Goal: Task Accomplishment & Management: Manage account settings

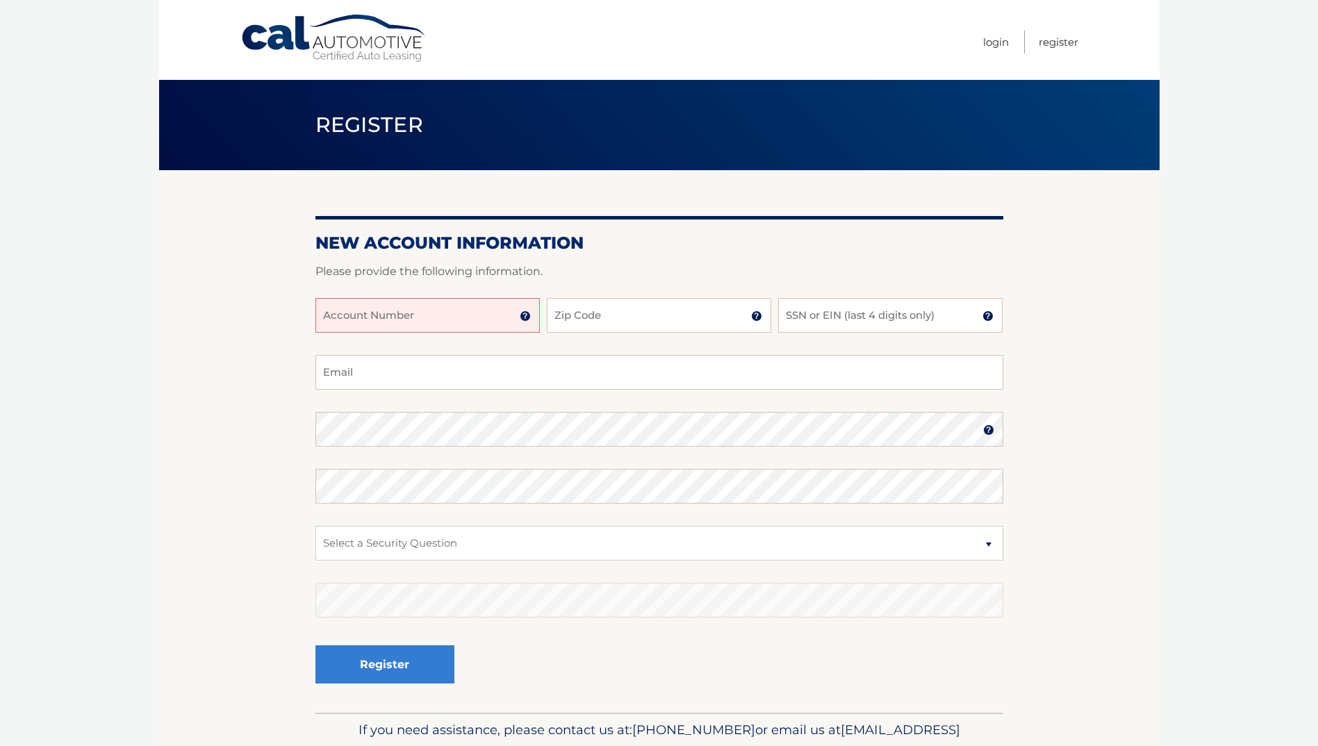
click at [439, 315] on input "Account Number" at bounding box center [428, 315] width 224 height 35
type input "44455974949"
click at [587, 320] on input "Zip Code" at bounding box center [659, 315] width 224 height 35
type input "07090"
type input "[EMAIL_ADDRESS][DOMAIN_NAME]"
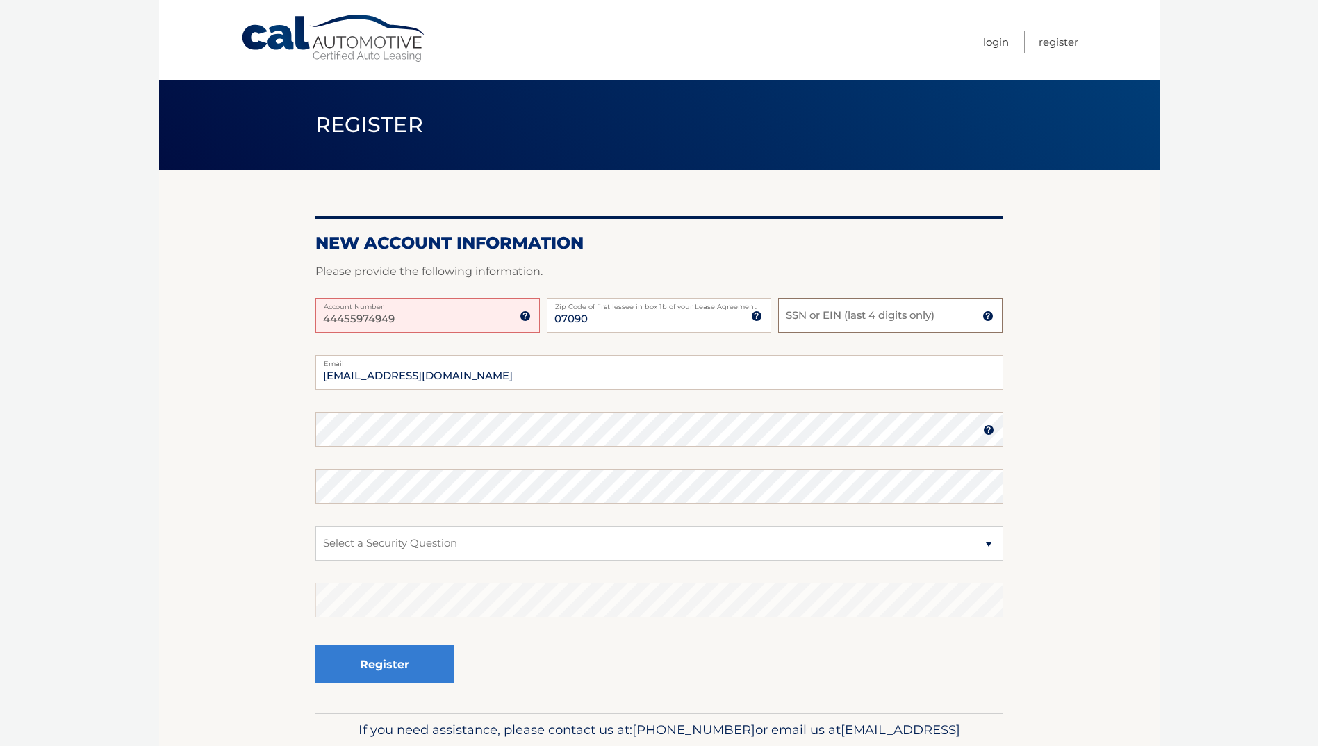
click at [806, 314] on input "SSN or EIN (last 4 digits only)" at bounding box center [890, 315] width 224 height 35
type input "0002"
click at [416, 540] on select "Select a Security Question What was the name of your elementary school? What is…" at bounding box center [660, 543] width 688 height 35
select select "3"
click at [316, 526] on select "Select a Security Question What was the name of your elementary school? What is…" at bounding box center [660, 543] width 688 height 35
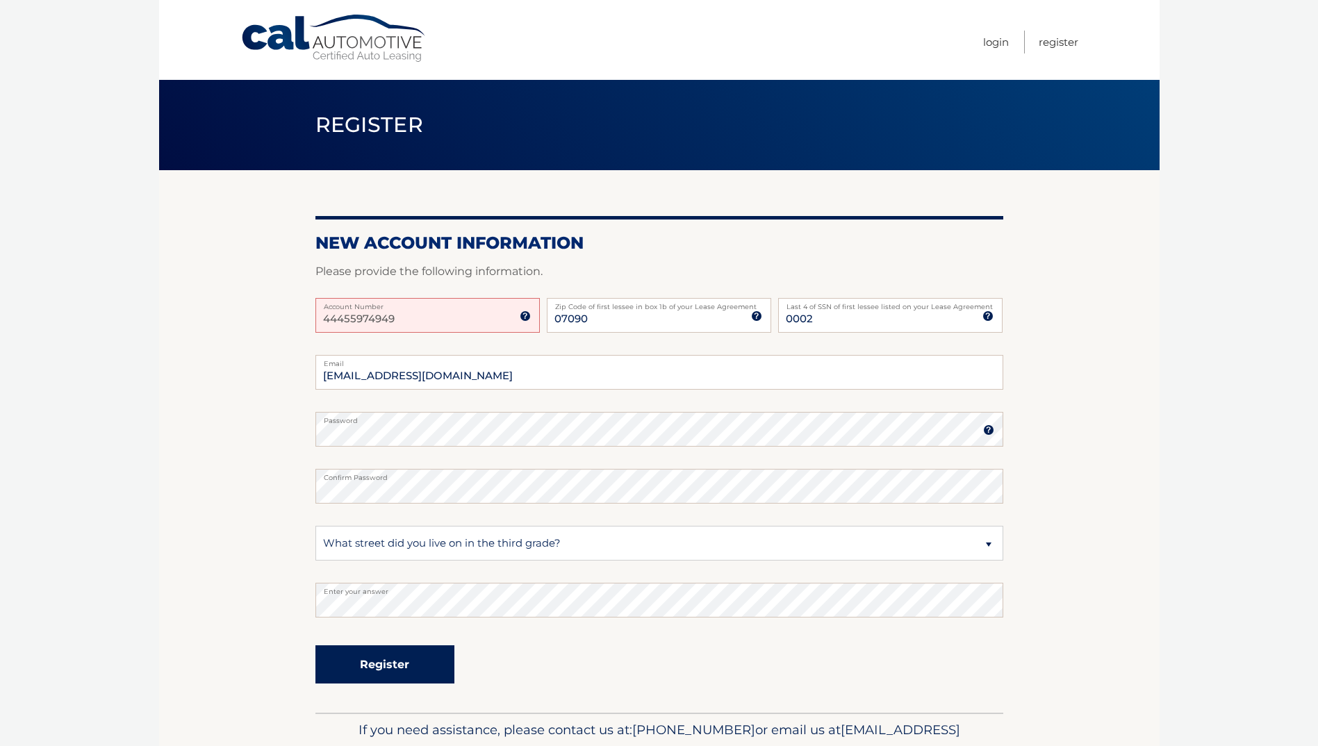
click at [388, 671] on button "Register" at bounding box center [385, 665] width 139 height 38
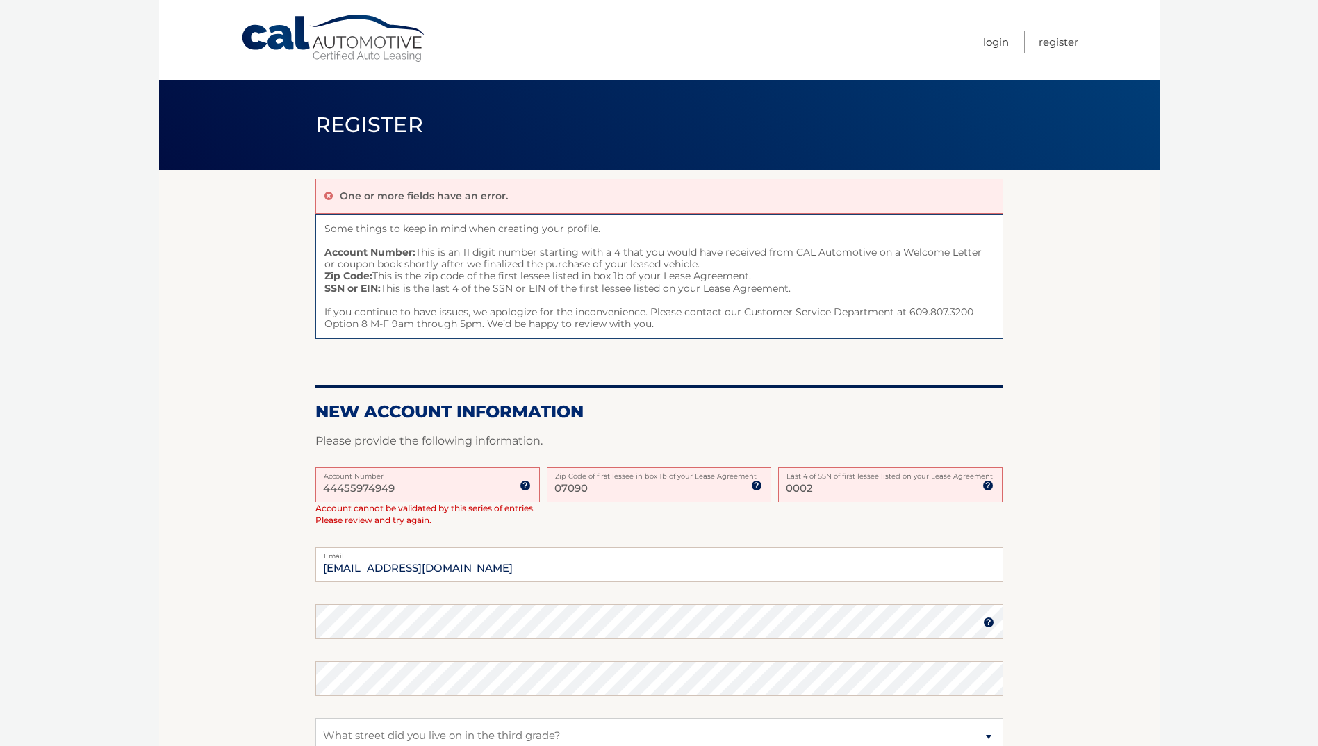
click at [343, 486] on input "44455974949" at bounding box center [428, 485] width 224 height 35
click at [361, 486] on input "44455974949" at bounding box center [428, 485] width 224 height 35
click at [377, 489] on input "44455974949" at bounding box center [428, 485] width 224 height 35
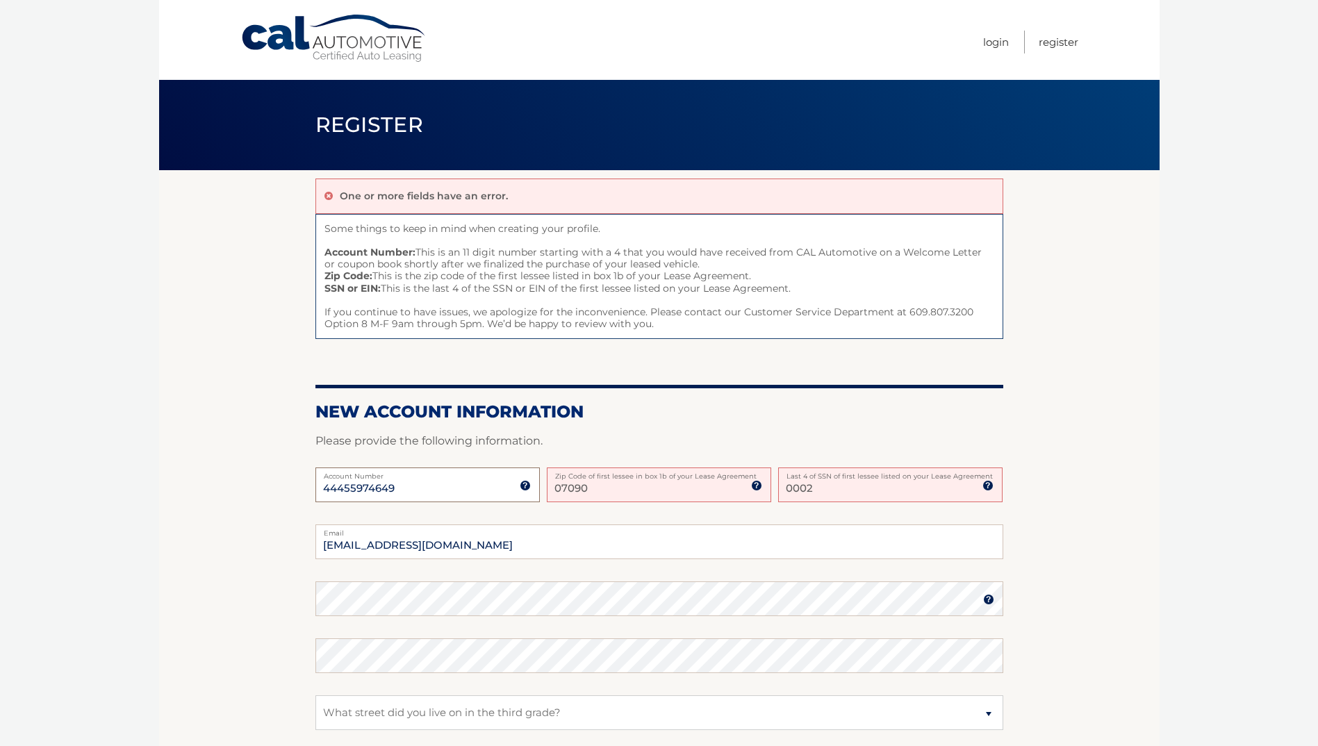
type input "44455974649"
click at [167, 458] on section "One or more fields have an error. Some things to keep in mind when creating you…" at bounding box center [659, 526] width 1001 height 712
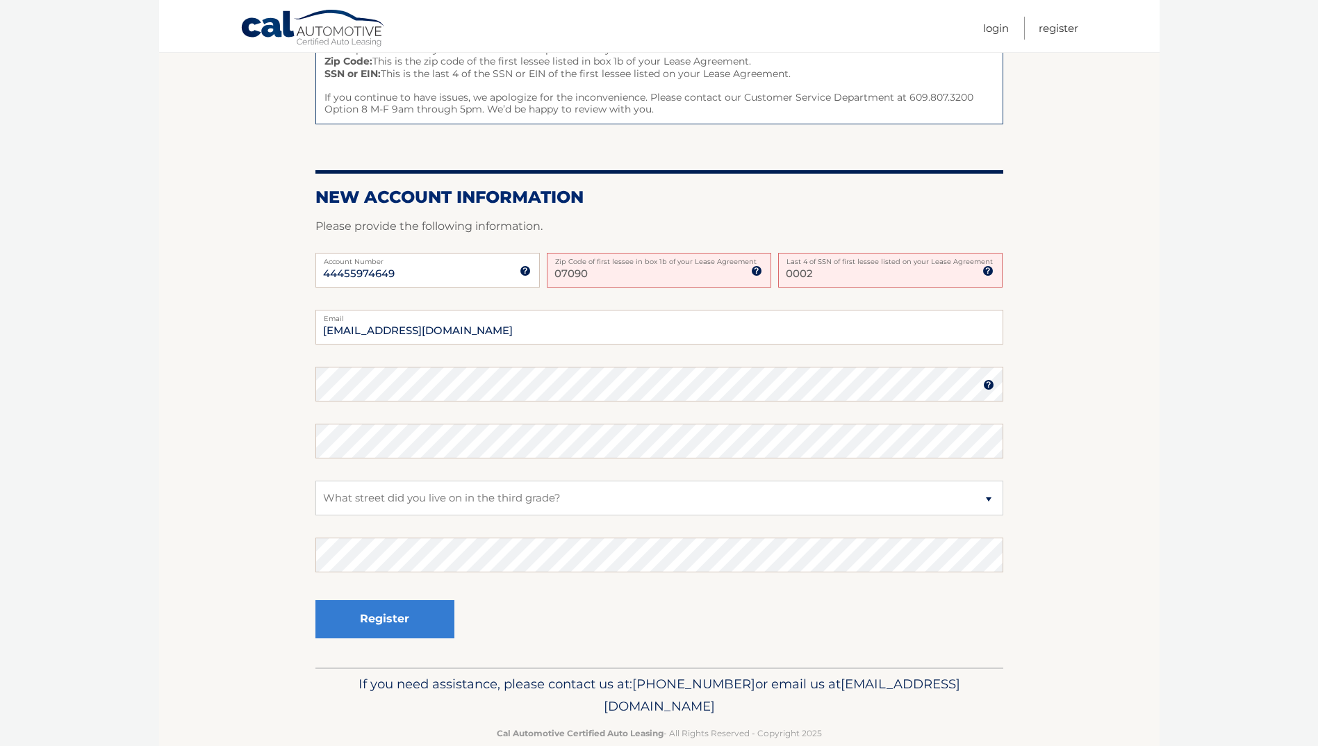
scroll to position [241, 0]
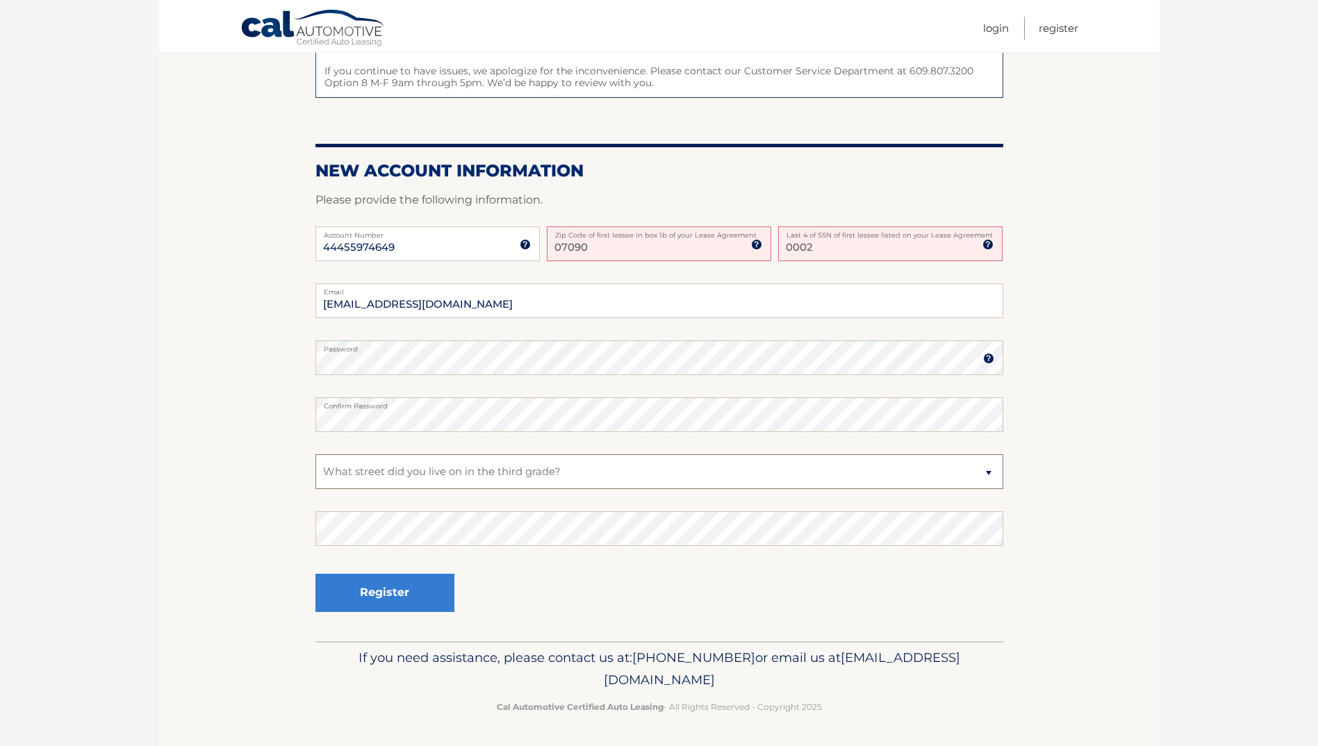
click at [412, 470] on select "Select a Security Question What was the name of your elementary school? What is…" at bounding box center [660, 472] width 688 height 35
click at [316, 455] on select "Select a Security Question What was the name of your elementary school? What is…" at bounding box center [660, 472] width 688 height 35
click at [396, 590] on button "Register" at bounding box center [385, 593] width 139 height 38
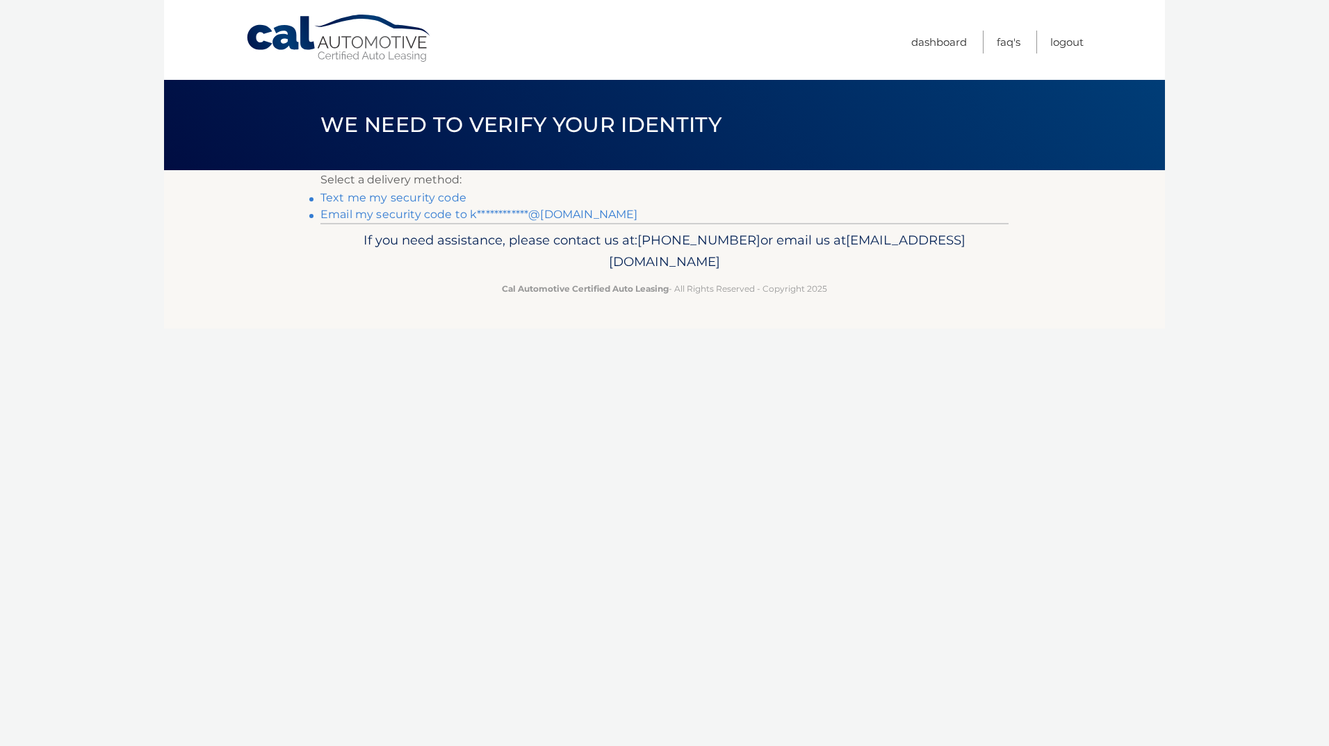
click at [418, 199] on link "Text me my security code" at bounding box center [393, 197] width 146 height 13
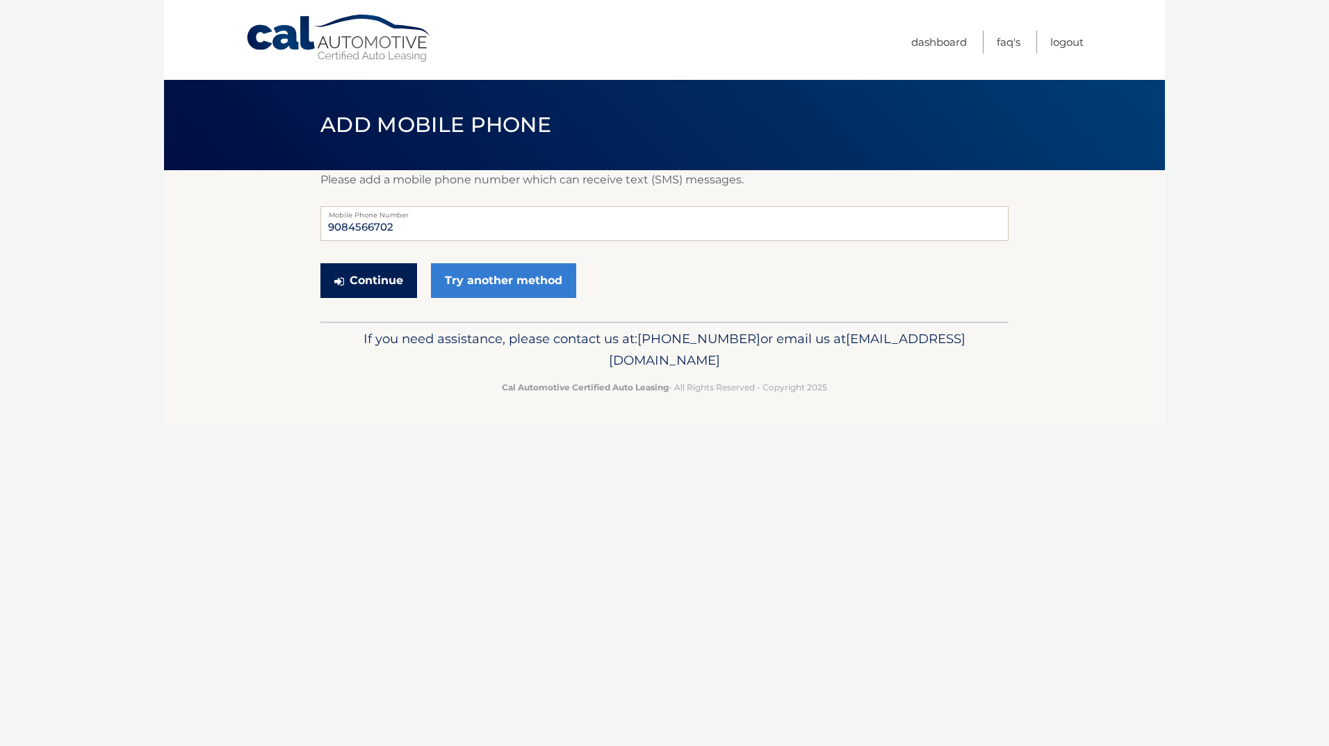
click at [368, 277] on button "Continue" at bounding box center [368, 280] width 97 height 35
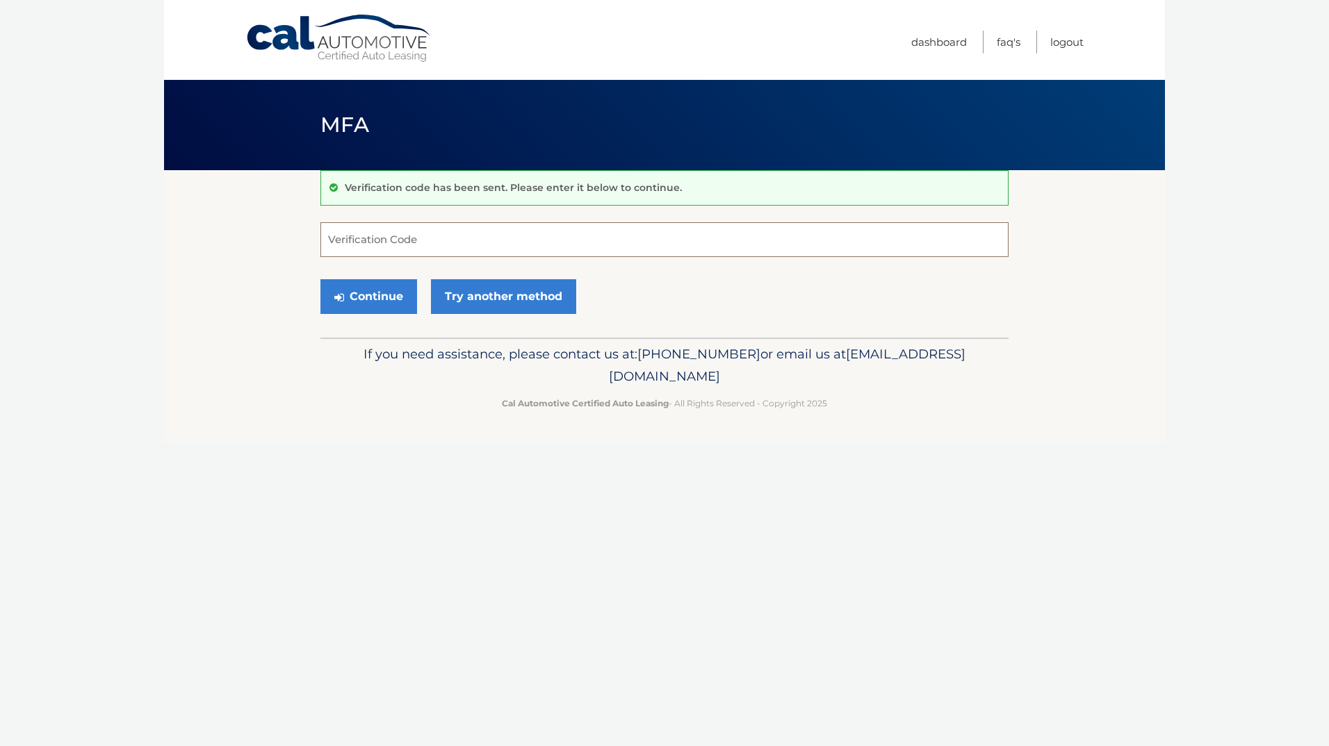
click at [416, 241] on input "Verification Code" at bounding box center [664, 239] width 688 height 35
type input "234881"
click at [386, 295] on button "Continue" at bounding box center [368, 296] width 97 height 35
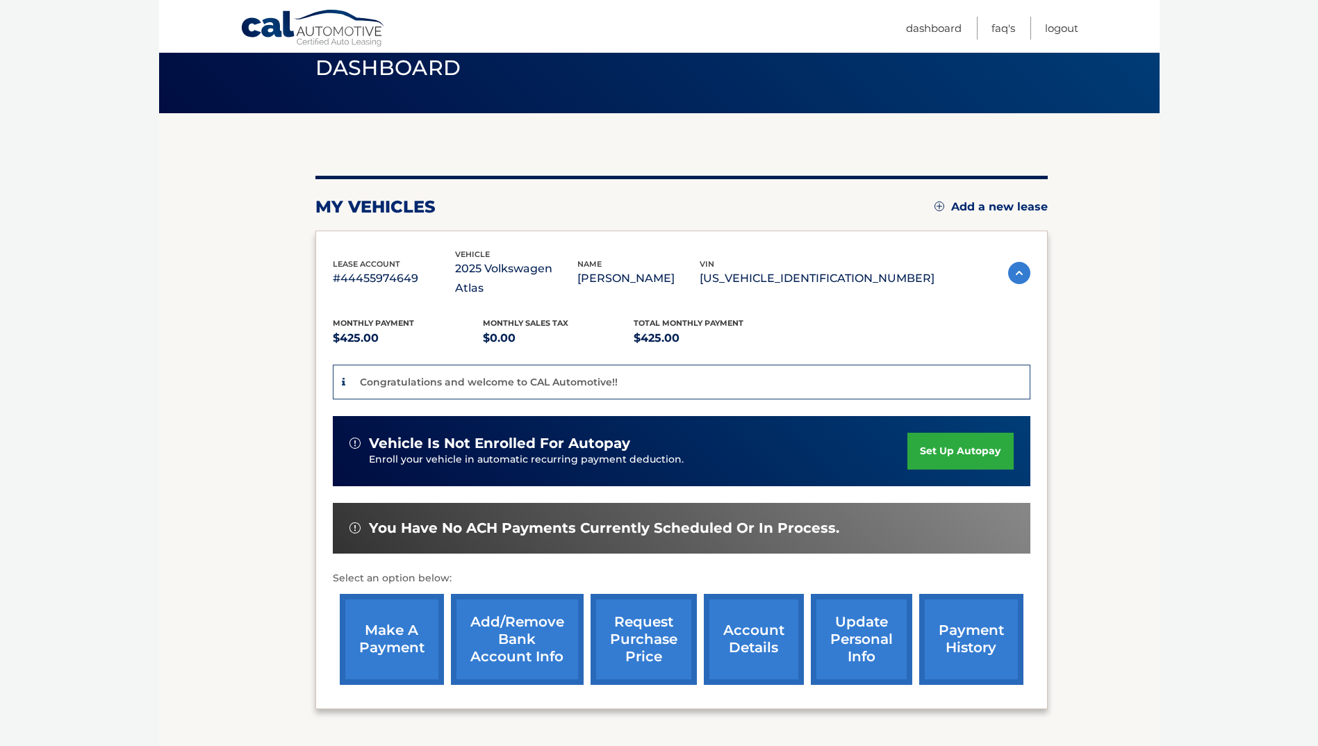
scroll to position [139, 0]
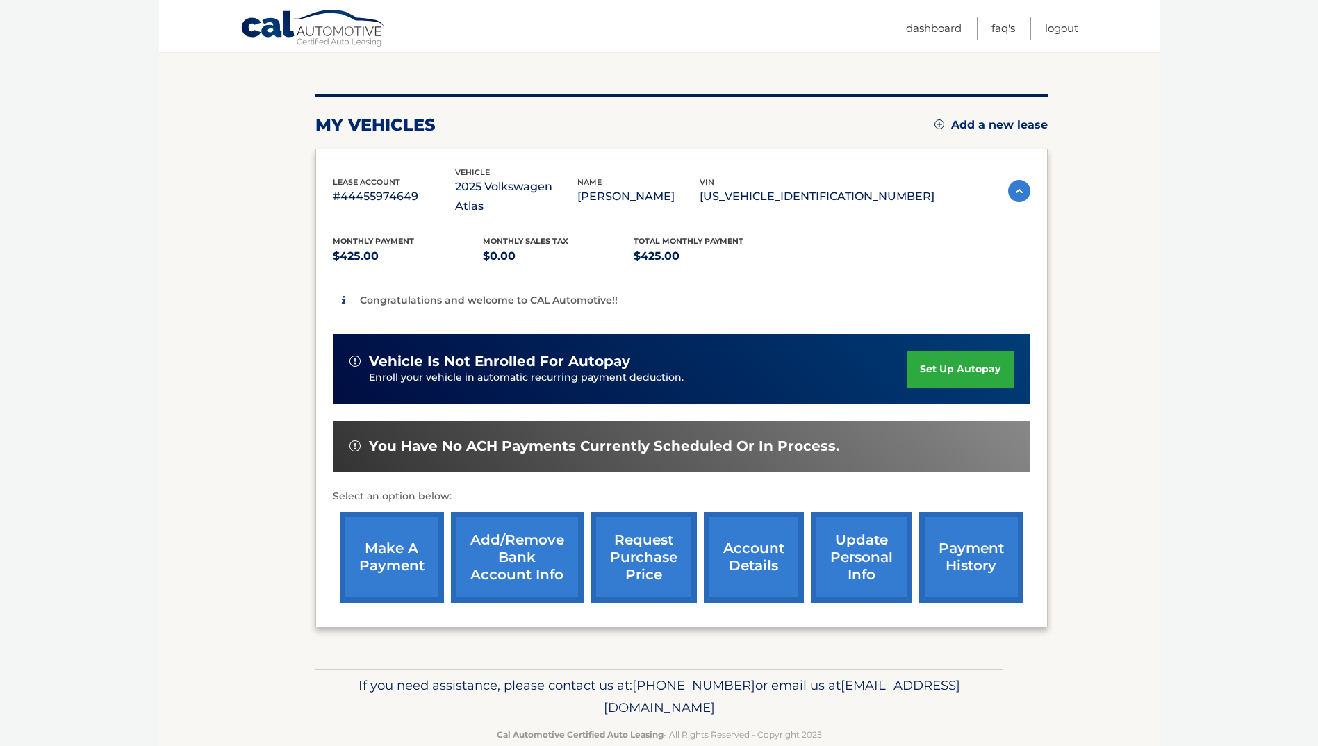
click at [940, 351] on link "set up autopay" at bounding box center [961, 369] width 106 height 37
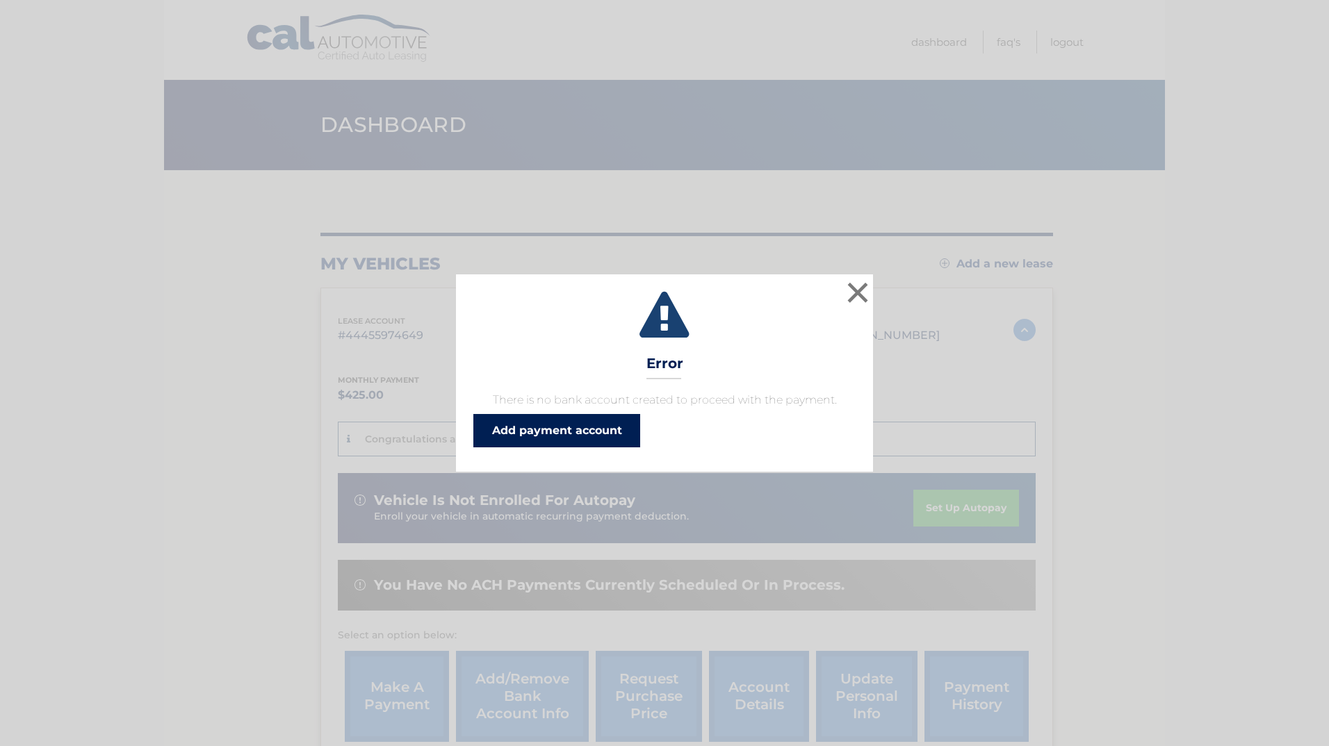
click at [548, 434] on link "Add payment account" at bounding box center [556, 430] width 167 height 33
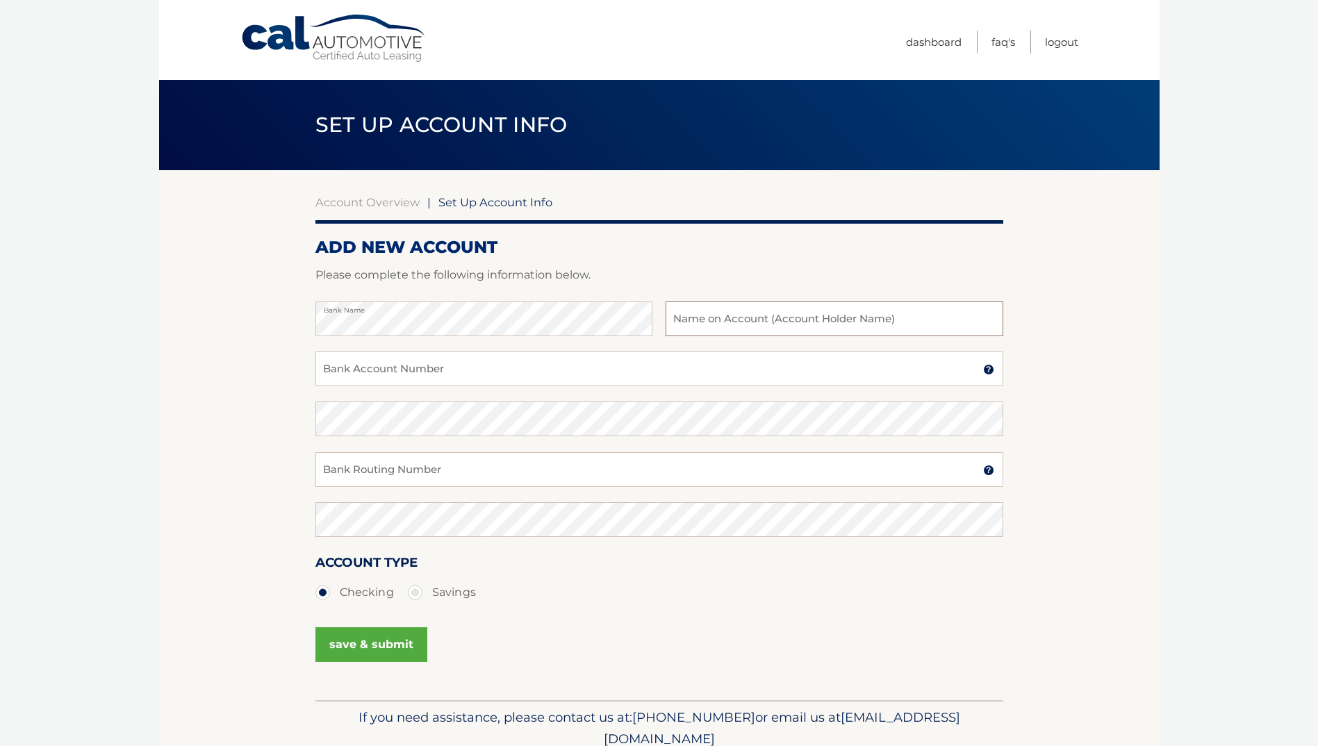
click at [681, 318] on input "text" at bounding box center [834, 319] width 337 height 35
type input "[PERSON_NAME]"
click at [512, 371] on input "Bank Account Number" at bounding box center [660, 369] width 688 height 35
type input "407046283"
click at [457, 469] on input "Bank Routing Number" at bounding box center [660, 469] width 688 height 35
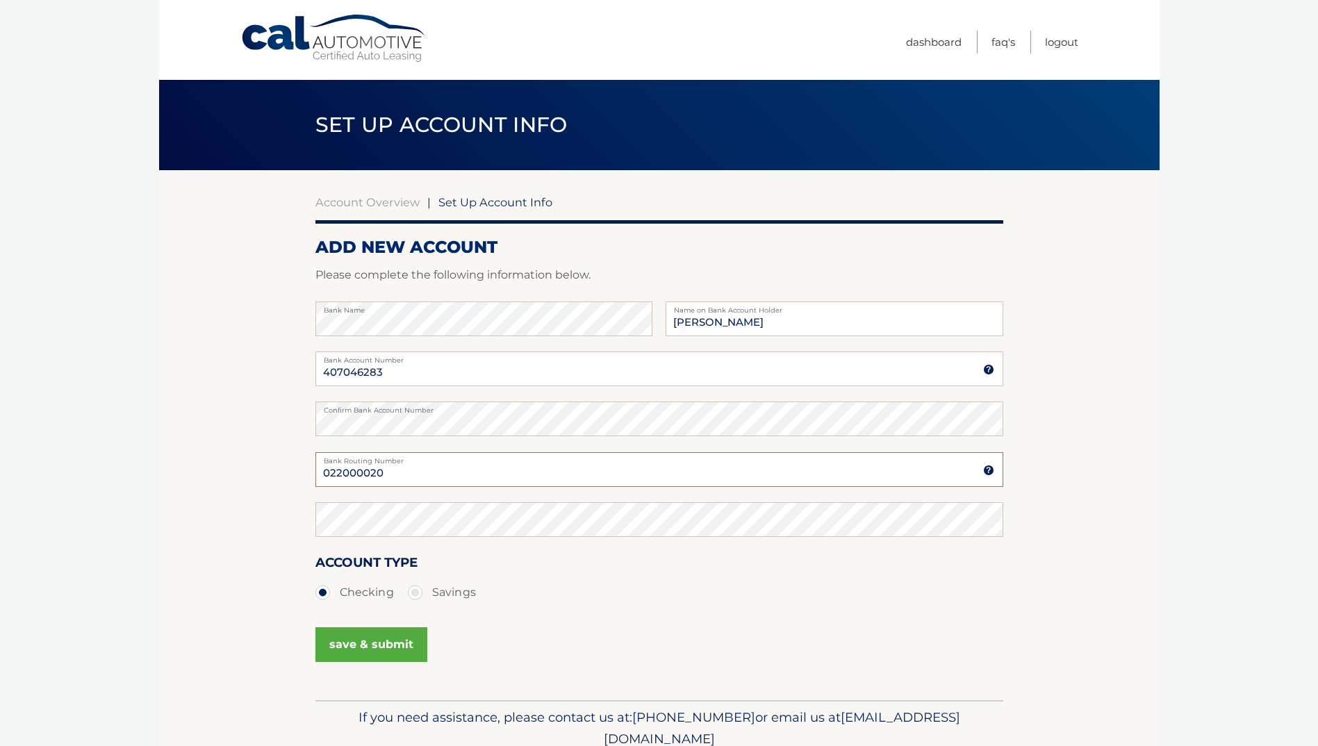
type input "022000020"
click at [537, 587] on ul "Checking Savings" at bounding box center [660, 593] width 688 height 28
click at [379, 647] on button "save & submit" at bounding box center [372, 645] width 112 height 35
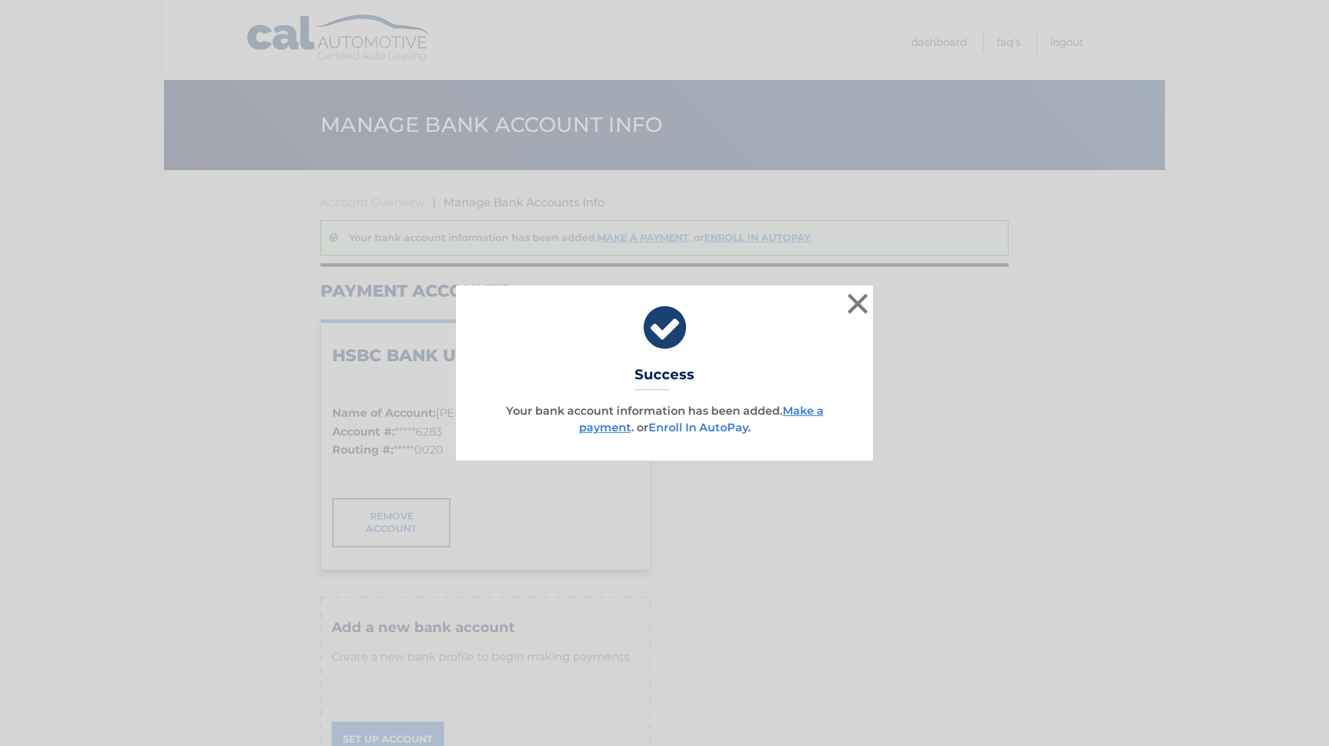
click at [658, 429] on link "Enroll In AutoPay" at bounding box center [697, 427] width 99 height 13
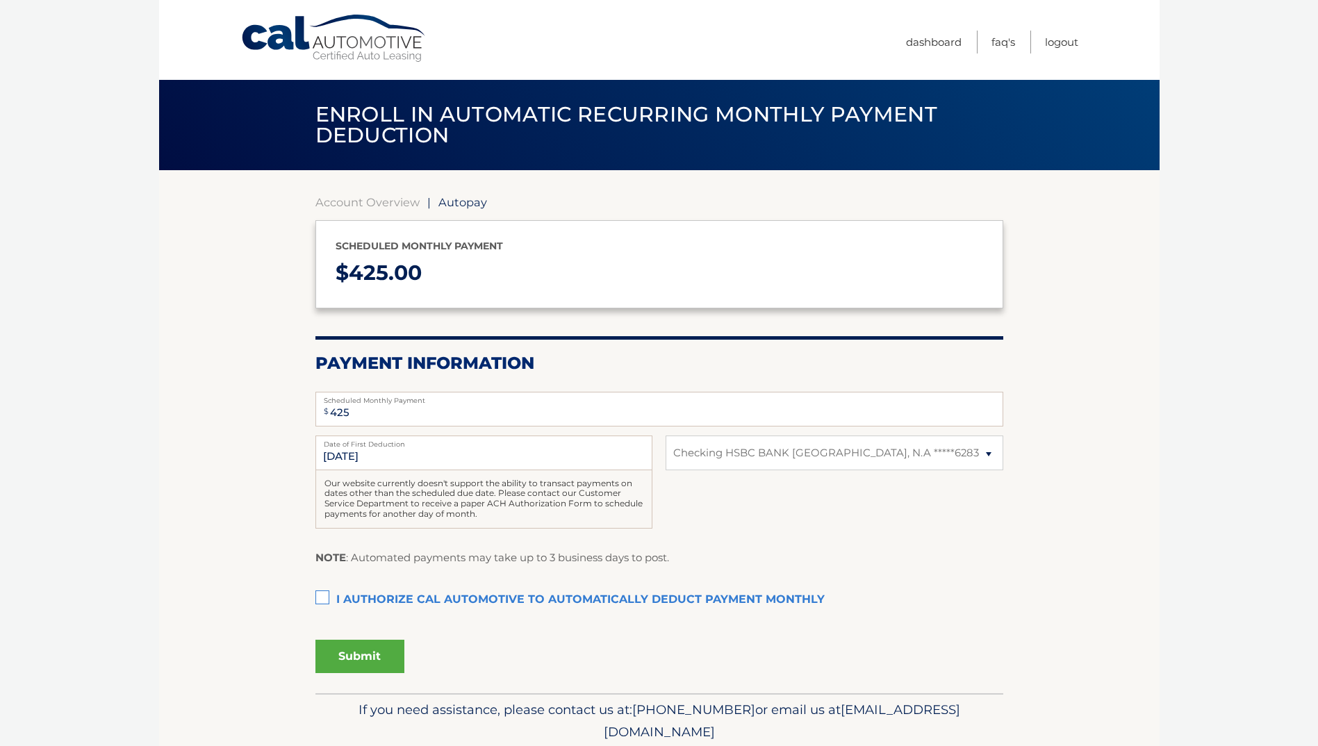
select select "MjNhY2Y0NjItNjBjZS00NDZhLWE0MzUtZDhjMWM5NDMzOGY5"
click at [324, 601] on label "I authorize cal automotive to automatically deduct payment monthly This checkbo…" at bounding box center [660, 601] width 688 height 28
click at [0, 0] on input "I authorize cal automotive to automatically deduct payment monthly This checkbo…" at bounding box center [0, 0] width 0 height 0
click at [366, 660] on button "Submit" at bounding box center [360, 656] width 89 height 33
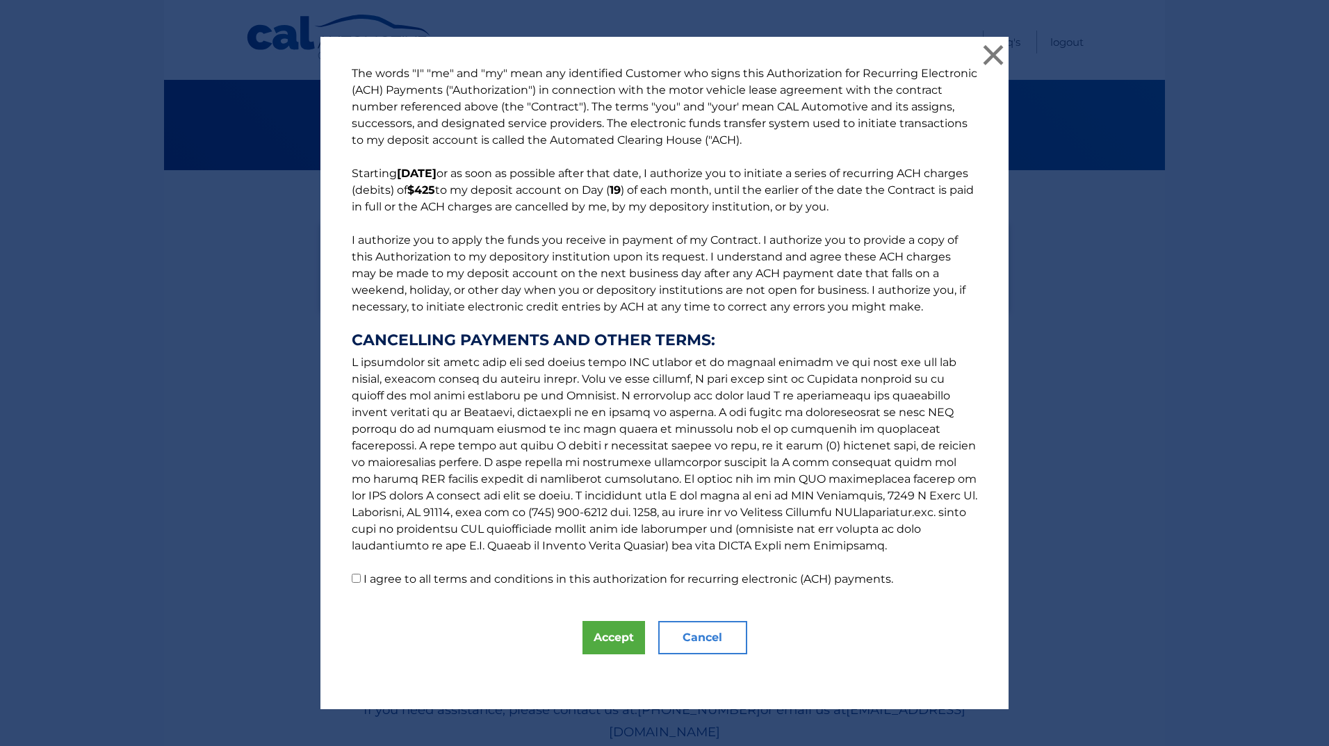
click at [352, 577] on input "I agree to all terms and conditions in this authorization for recurring electro…" at bounding box center [356, 578] width 9 height 9
checkbox input "true"
click at [600, 639] on button "Accept" at bounding box center [613, 637] width 63 height 33
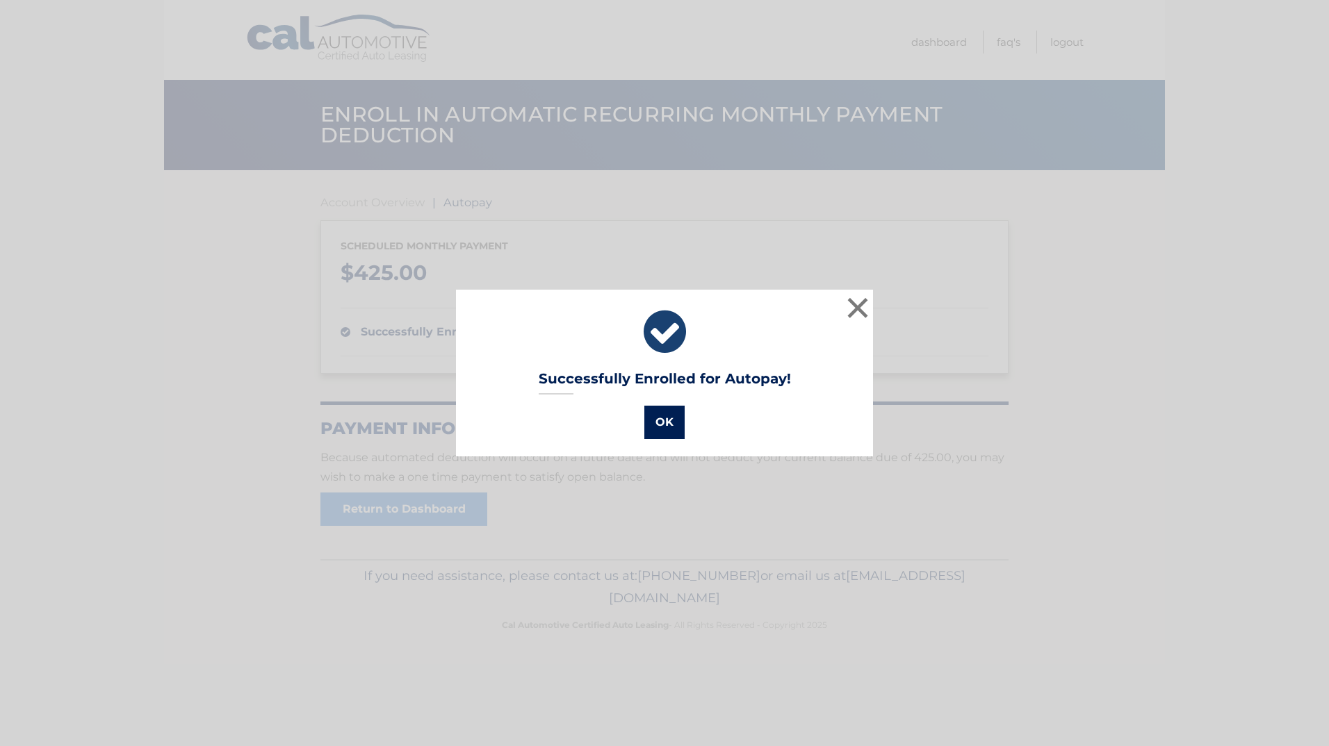
click at [657, 426] on button "OK" at bounding box center [664, 422] width 40 height 33
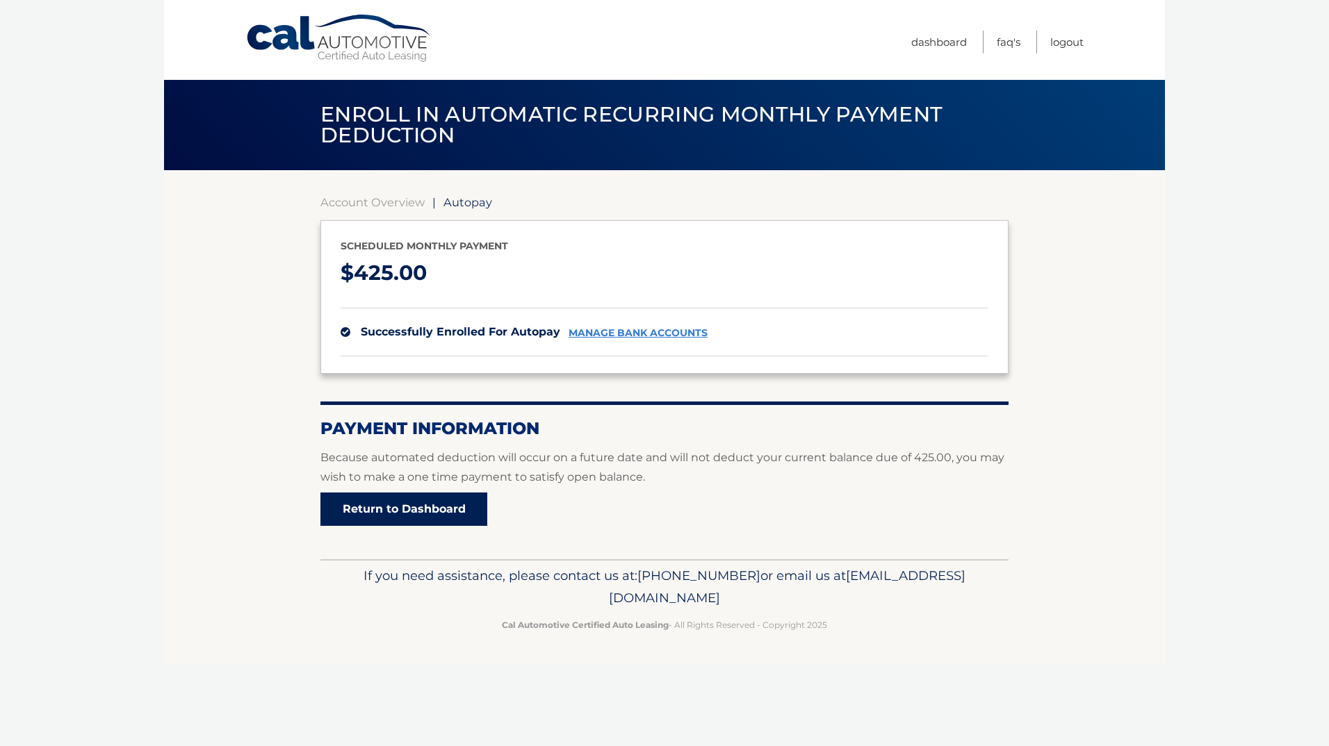
click at [416, 512] on link "Return to Dashboard" at bounding box center [403, 509] width 167 height 33
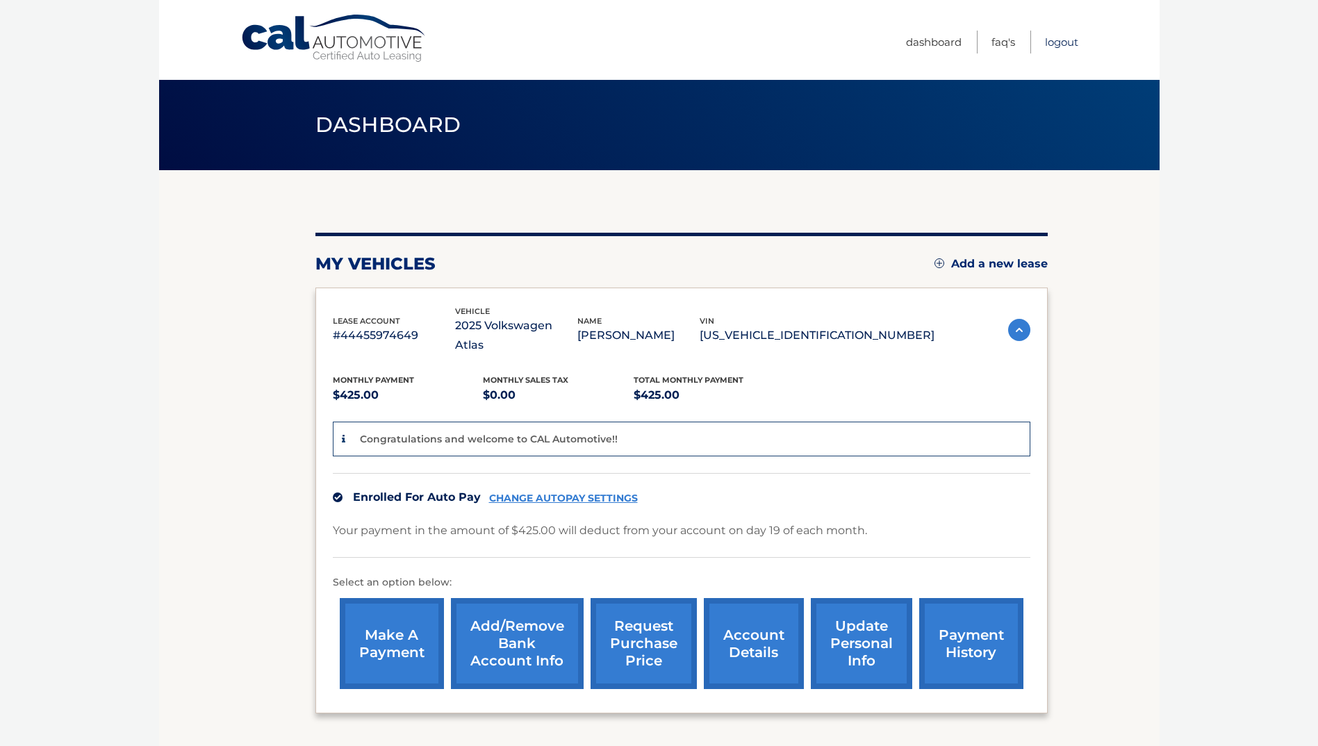
click at [1073, 47] on link "Logout" at bounding box center [1061, 42] width 33 height 23
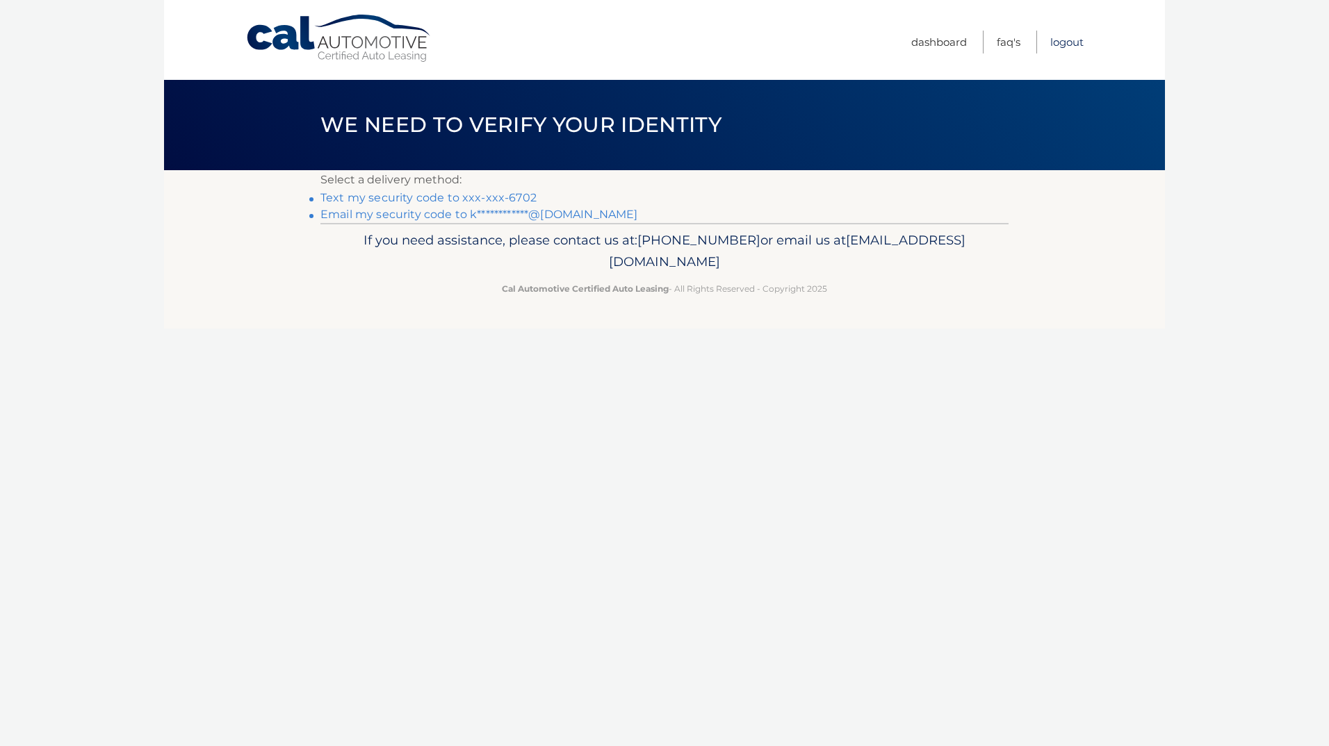
click at [1072, 46] on link "Logout" at bounding box center [1066, 42] width 33 height 23
